Goal: Check status: Check status

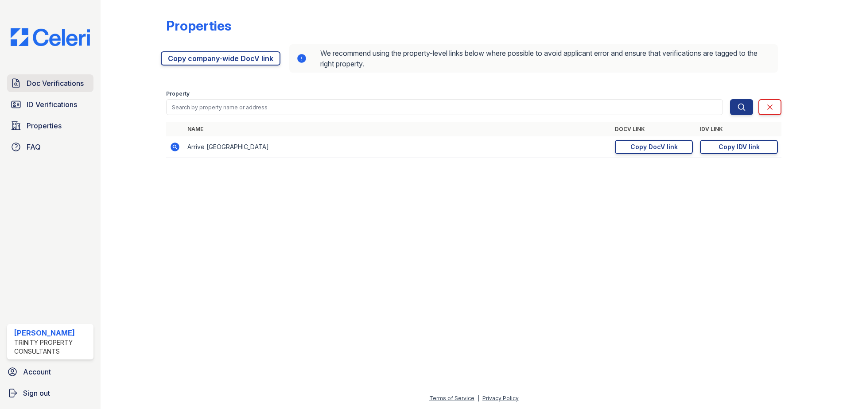
click at [58, 86] on span "Doc Verifications" at bounding box center [55, 83] width 57 height 11
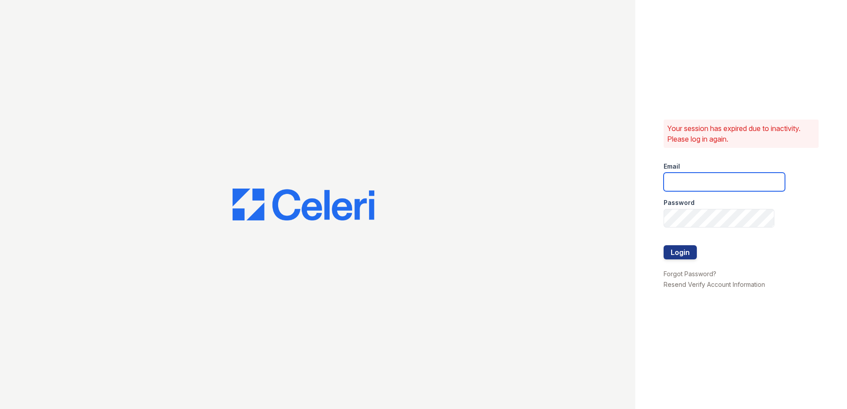
type input "hneely@trinity-pm.com"
click at [680, 251] on button "Login" at bounding box center [680, 252] width 33 height 14
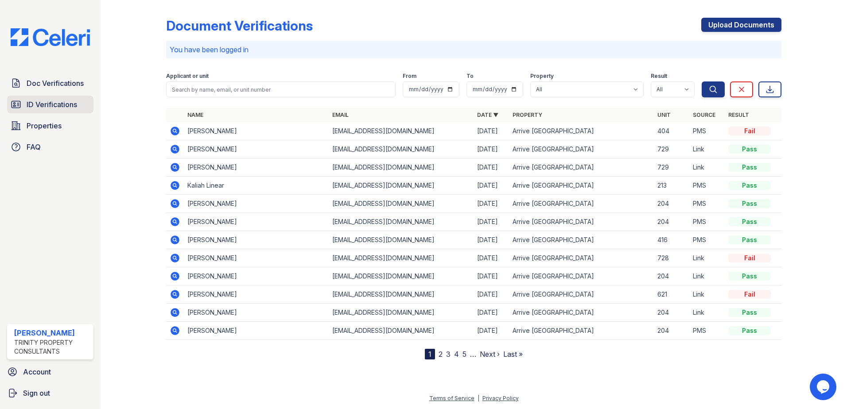
click at [49, 101] on span "ID Verifications" at bounding box center [52, 104] width 51 height 11
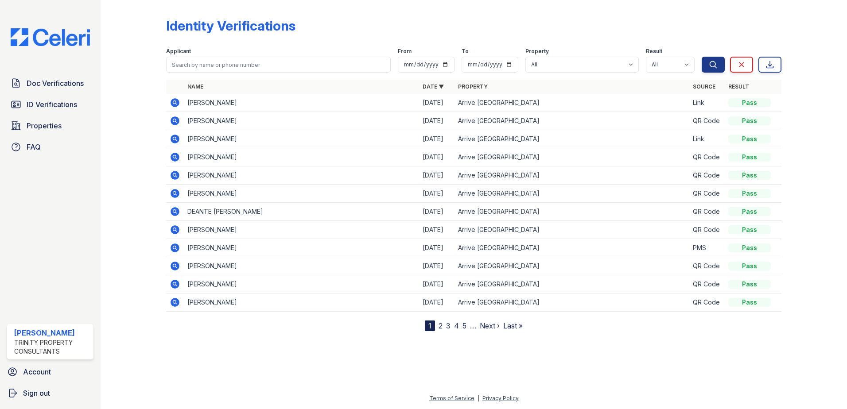
click at [440, 326] on link "2" at bounding box center [441, 326] width 4 height 9
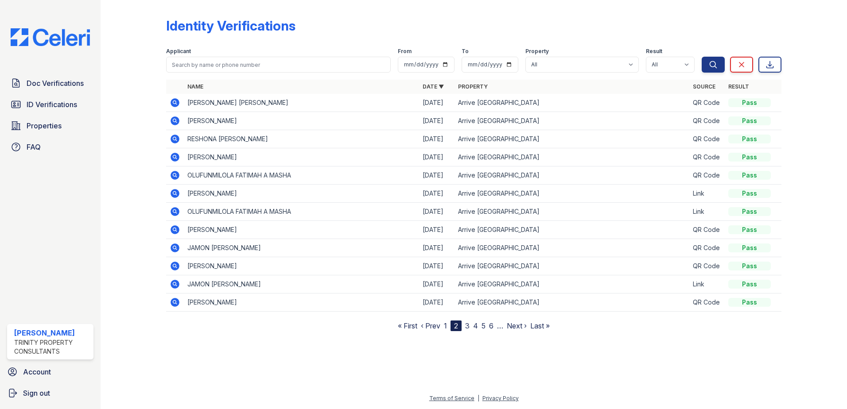
click at [175, 156] on icon at bounding box center [174, 156] width 2 height 2
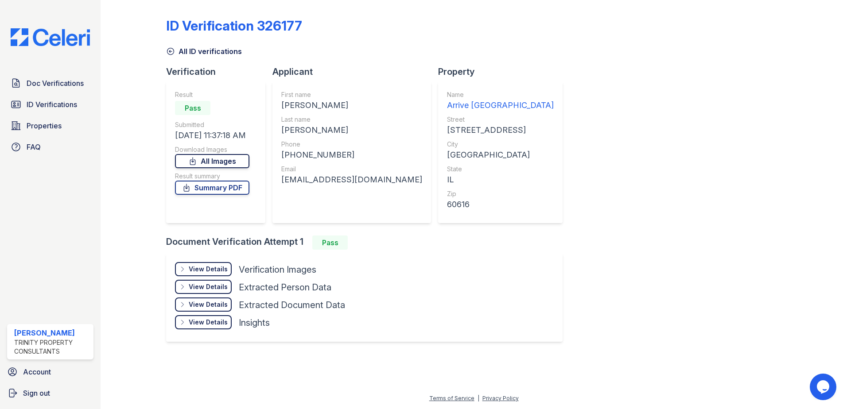
click at [221, 164] on link "All Images" at bounding box center [212, 161] width 74 height 14
click at [174, 52] on icon at bounding box center [170, 51] width 9 height 9
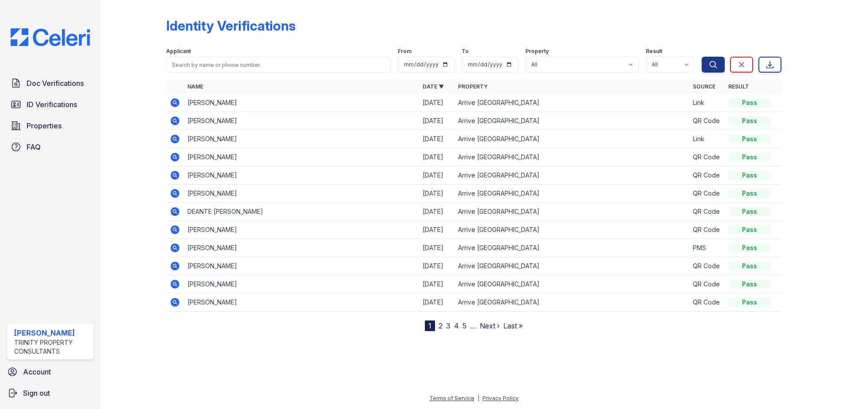
click at [443, 326] on nav "1 2 3 4 5 … Next › Last »" at bounding box center [474, 326] width 98 height 11
click at [442, 326] on link "2" at bounding box center [441, 326] width 4 height 9
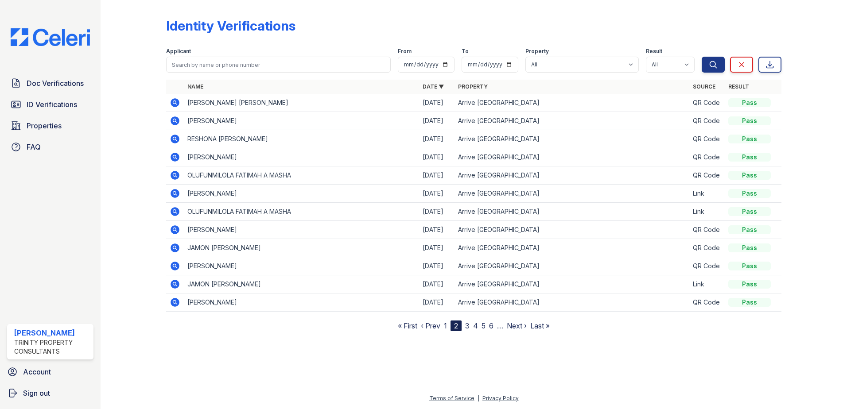
click at [176, 174] on icon at bounding box center [175, 175] width 9 height 9
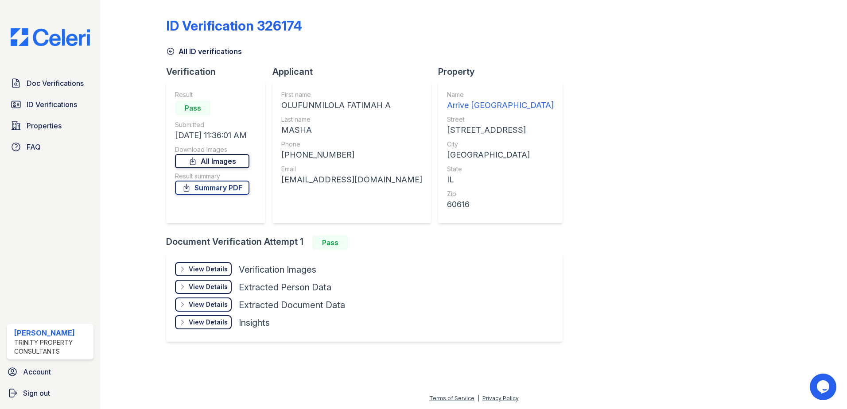
click at [217, 159] on link "All Images" at bounding box center [212, 161] width 74 height 14
click at [207, 54] on link "All ID verifications" at bounding box center [204, 51] width 76 height 11
